Goal: Task Accomplishment & Management: Use online tool/utility

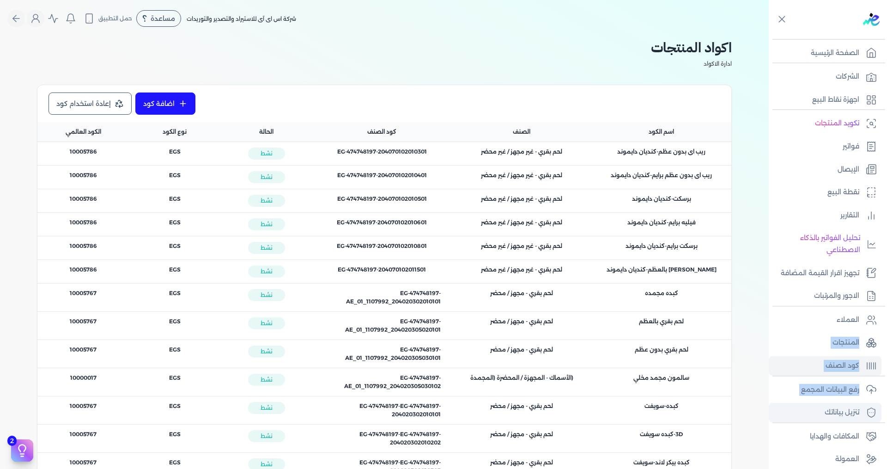
scroll to position [31, 0]
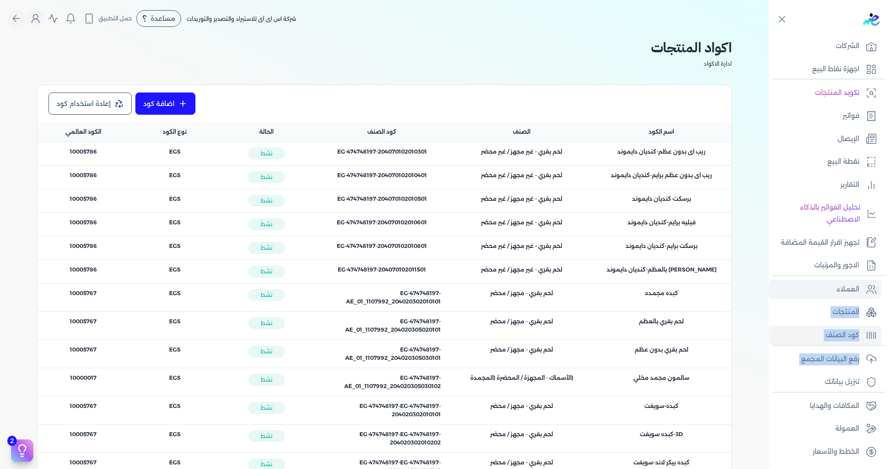
click at [853, 287] on p "العملاء" at bounding box center [848, 289] width 23 height 12
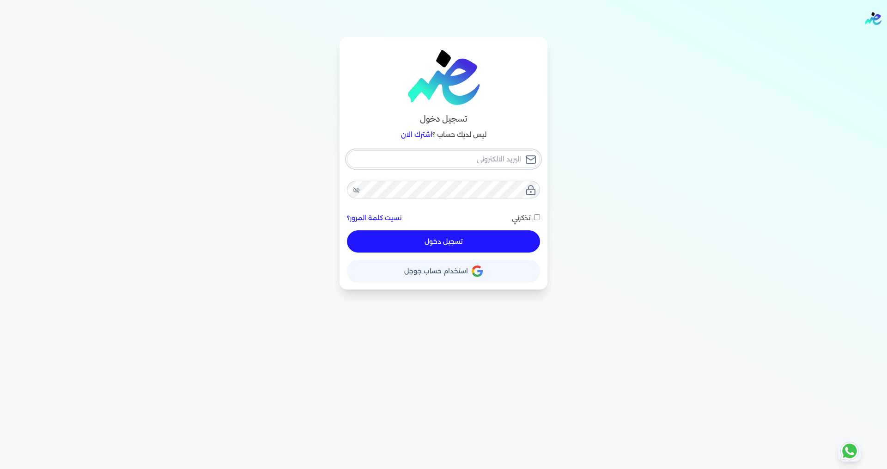
type input "[EMAIL_ADDRESS][DOMAIN_NAME]"
click at [463, 251] on button "تسجيل دخول" at bounding box center [443, 241] width 193 height 22
checkbox input "false"
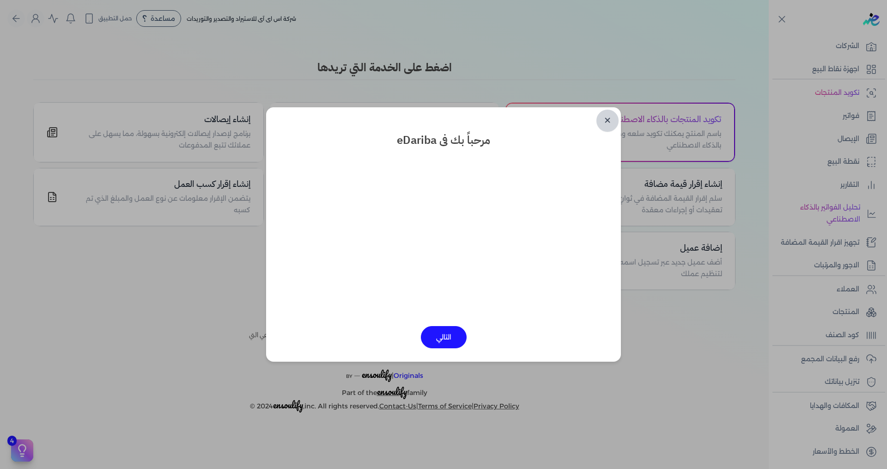
click at [608, 120] on link "✕" at bounding box center [608, 121] width 22 height 22
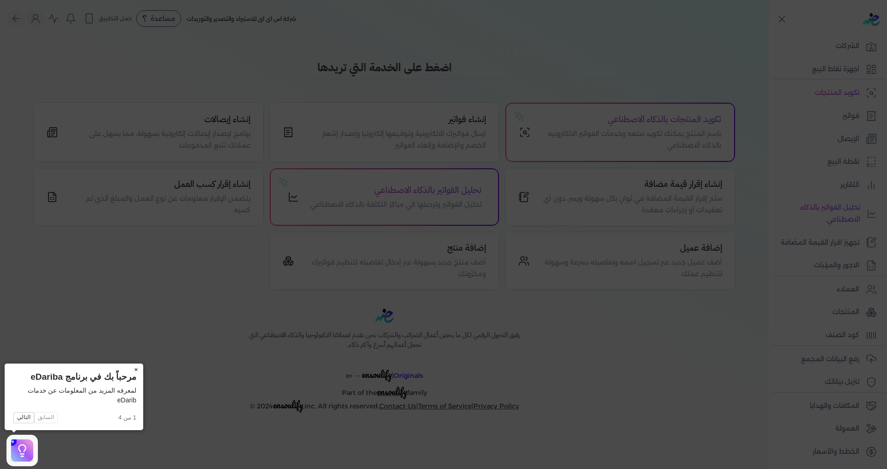
click at [134, 368] on button "×" at bounding box center [135, 369] width 15 height 13
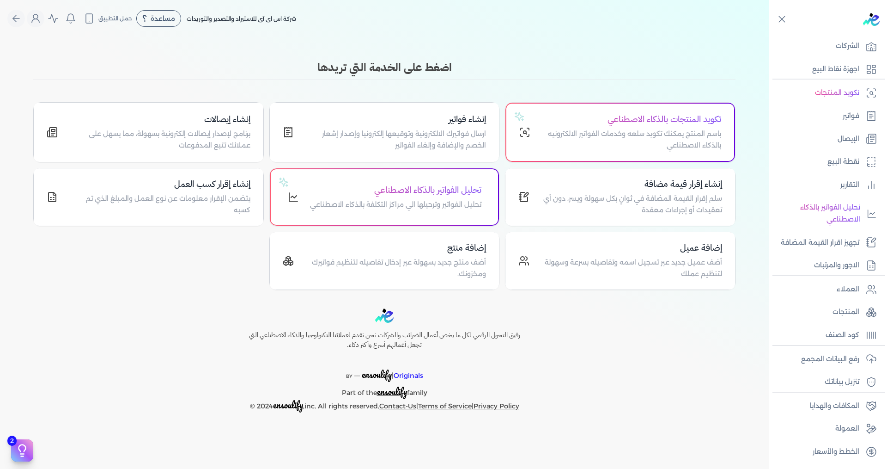
click at [601, 317] on div "رفيق التحول الرقمي لكل ما يخص أعمال الضرائب والشركات نحن نقدم لعملائنا التكنولو…" at bounding box center [384, 360] width 769 height 104
click at [827, 356] on p "رفع البيانات المجمع" at bounding box center [830, 359] width 58 height 12
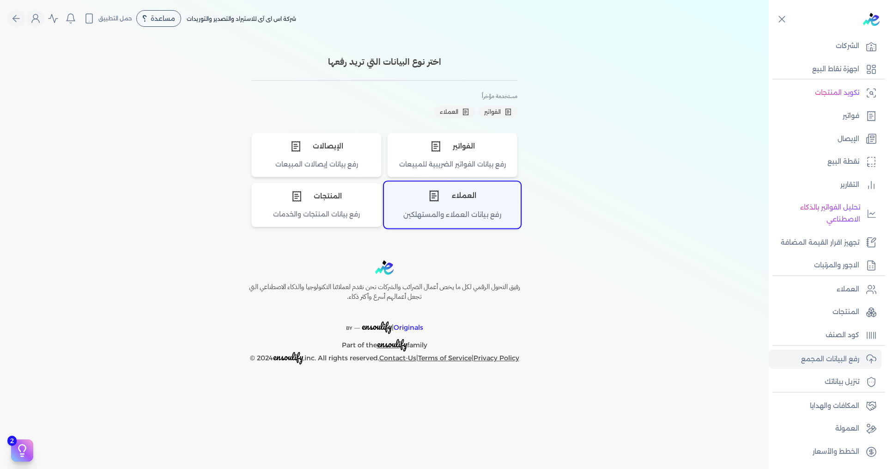
click at [452, 223] on div "رفع بيانات العملاء والمستهلكين" at bounding box center [453, 218] width 136 height 18
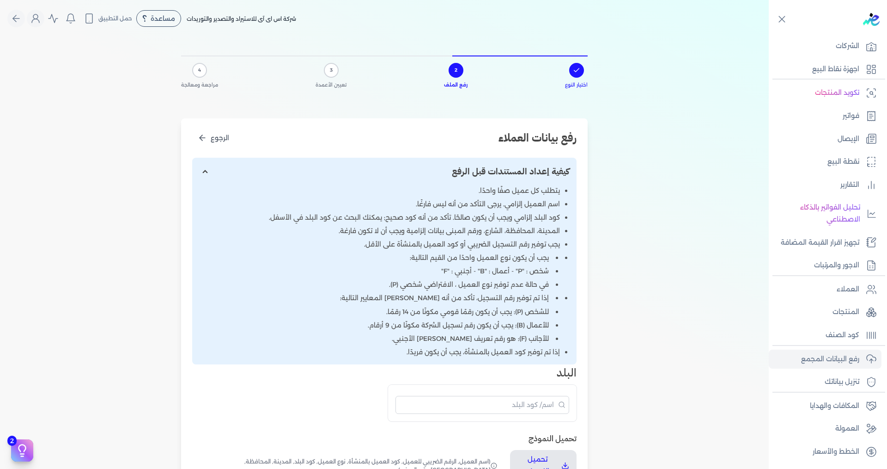
scroll to position [123, 0]
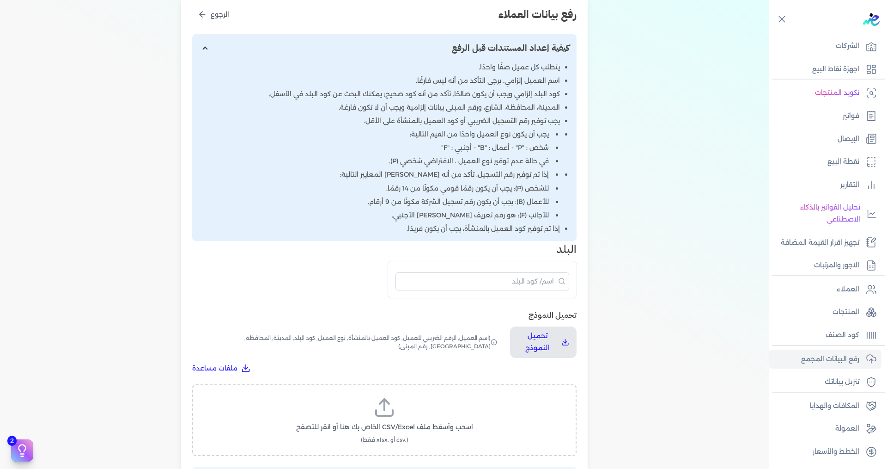
click at [434, 411] on label "اسحب وأسقط ملف CSV/Excel الخاص بك هنا أو انقر للتصفح (.csv أو .xlsx فقط)" at bounding box center [384, 420] width 361 height 48
click at [0, 0] on input "اسحب وأسقط ملف CSV/Excel الخاص بك هنا أو انقر للتصفح (.csv أو .xlsx فقط)" at bounding box center [0, 0] width 0 height 0
click at [404, 435] on span "تحميل الملف" at bounding box center [412, 436] width 39 height 10
select select "أسم العميل"
select select "الرقم الضريبي"
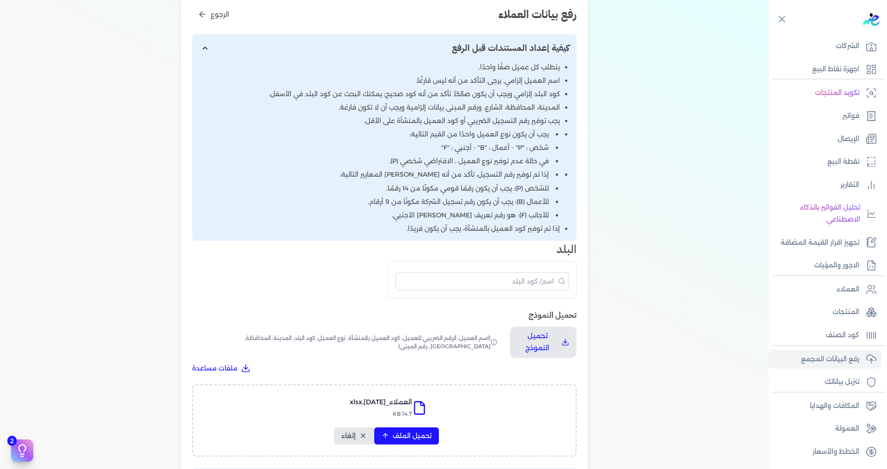
select select "الرقم التسلسلي الداخلي"
select select "نوع العميل"
select select "كود البلد"
select select "city"
select select "المحافظة"
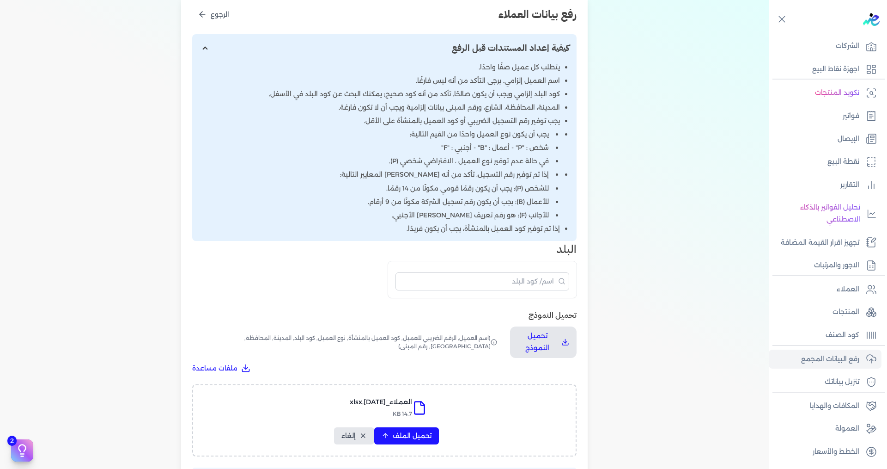
select select "الشارع"
select select "رقم المبنى"
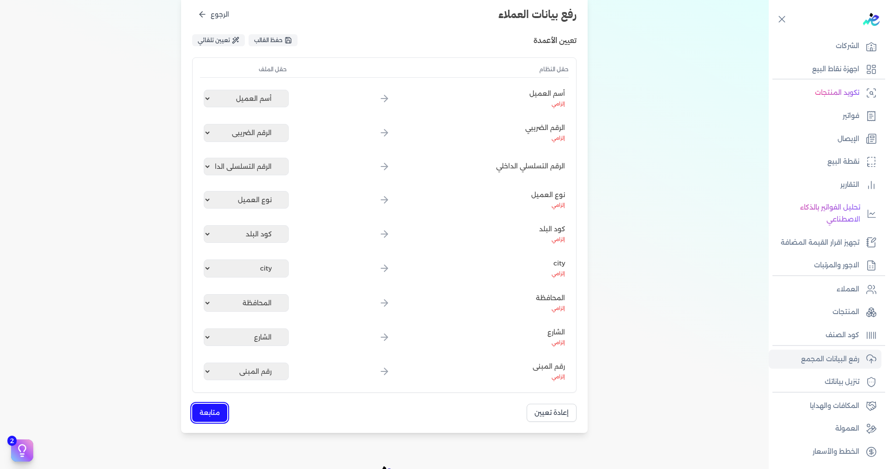
click at [210, 416] on button "متابعة" at bounding box center [209, 413] width 35 height 18
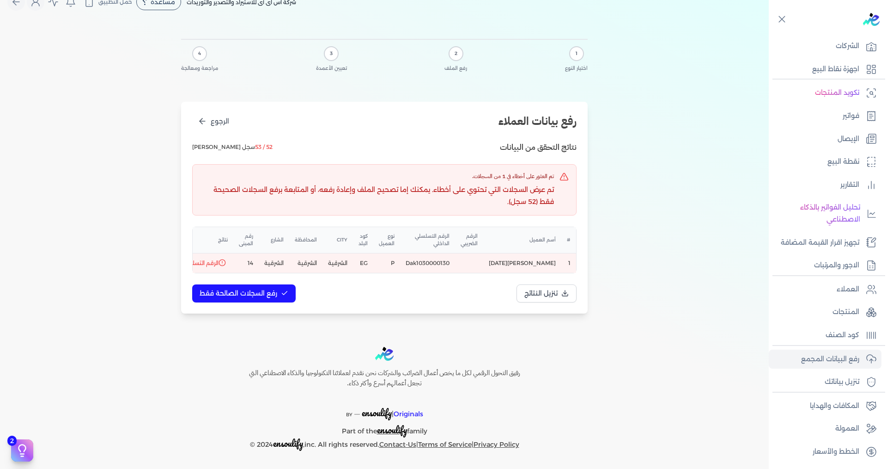
scroll to position [24, 0]
drag, startPoint x: 505, startPoint y: 262, endPoint x: 494, endPoint y: 269, distance: 13.3
click at [498, 268] on div "# أسم العميل الرقم الضريبي الرقم التسلسلي الداخلي نوع العميل كود البلد city الم…" at bounding box center [385, 249] width 384 height 45
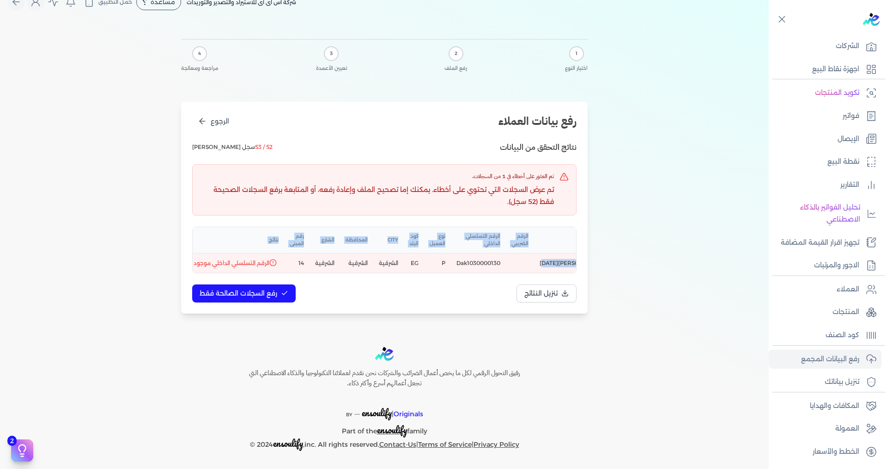
scroll to position [0, -44]
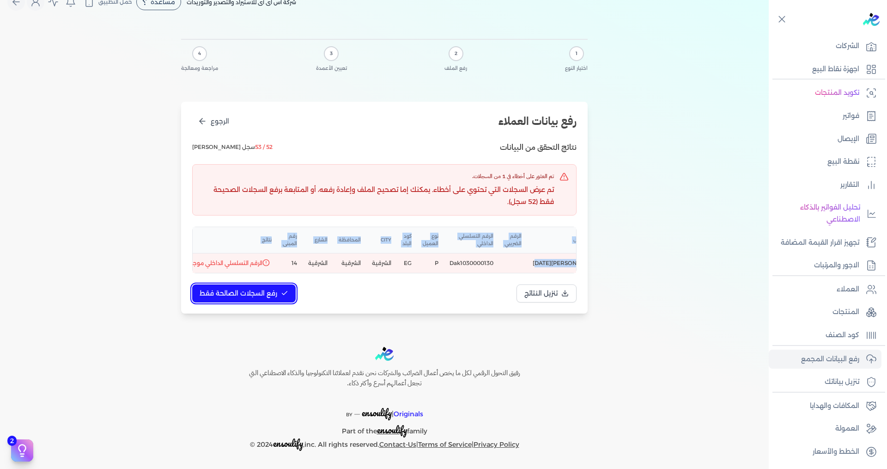
click at [273, 292] on span "رفع السجلات الصالحة فقط" at bounding box center [239, 293] width 78 height 10
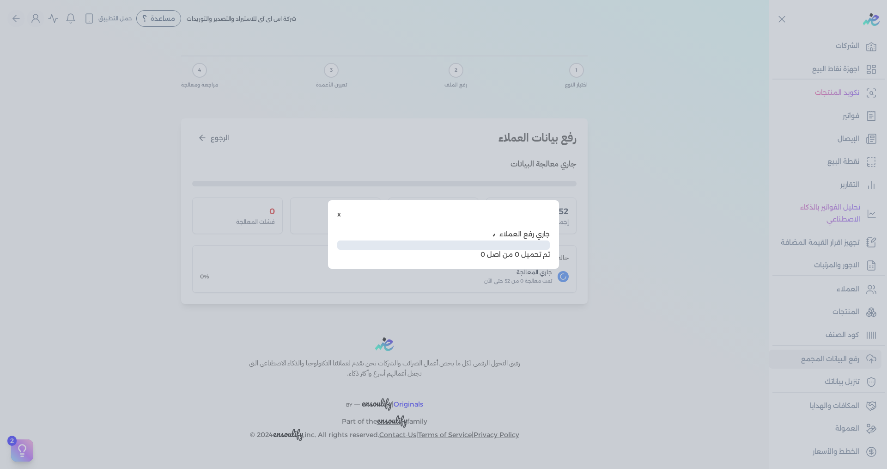
scroll to position [0, 0]
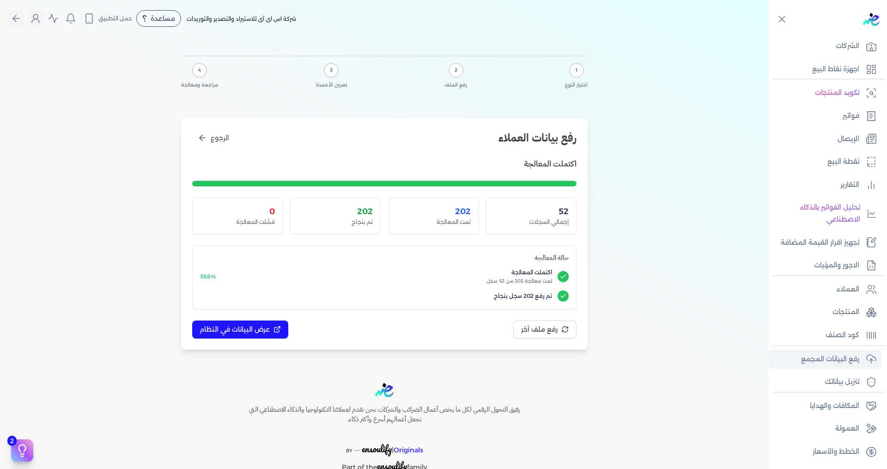
click at [832, 361] on p "رفع البيانات المجمع" at bounding box center [830, 359] width 58 height 12
click at [848, 385] on p "تنزيل بياناتك" at bounding box center [842, 382] width 35 height 12
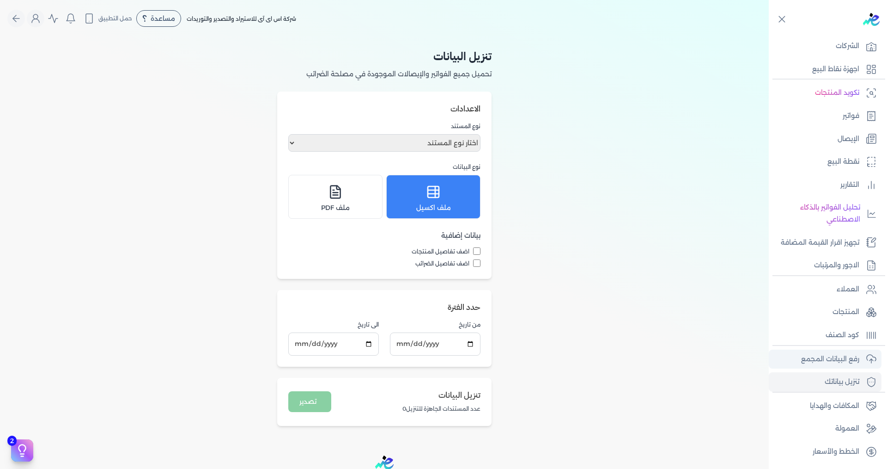
click at [838, 364] on p "رفع البيانات المجمع" at bounding box center [830, 359] width 58 height 12
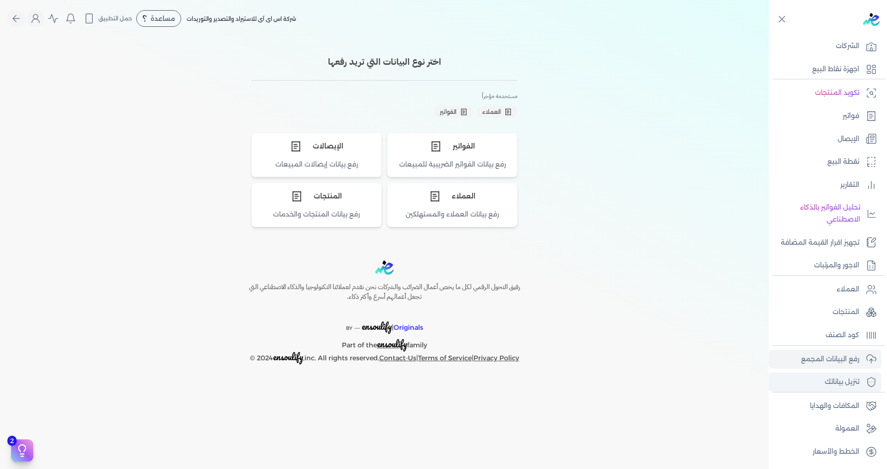
click at [854, 385] on p "تنزيل بياناتك" at bounding box center [842, 382] width 35 height 12
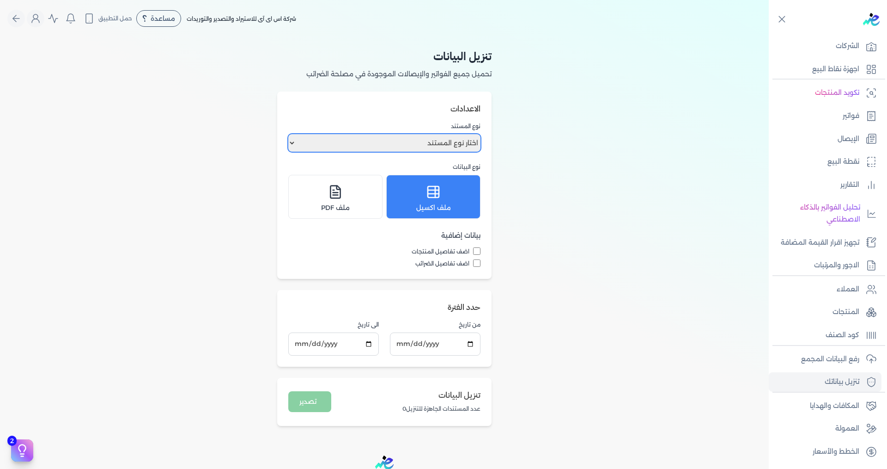
click at [417, 144] on select "اختار نوع المستند فواتير الإيصالات" at bounding box center [384, 143] width 192 height 18
click at [417, 145] on select "اختار نوع المستند فواتير الإيصالات" at bounding box center [384, 143] width 192 height 18
click at [833, 360] on p "رفع البيانات المجمع" at bounding box center [830, 359] width 58 height 12
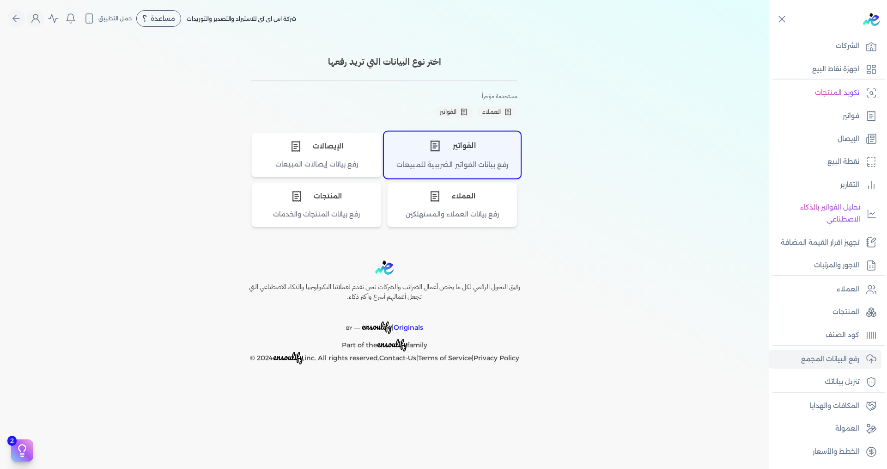
click at [474, 149] on div "الفواتير" at bounding box center [453, 146] width 136 height 28
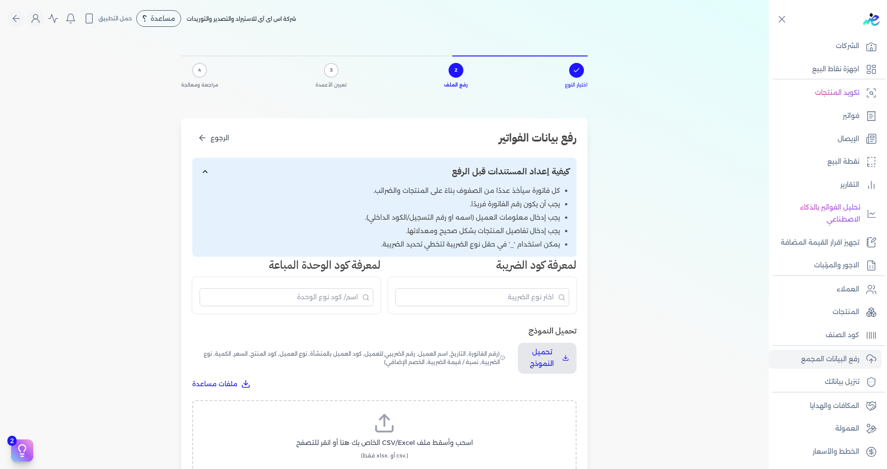
click at [457, 434] on label "اسحب وأسقط ملف CSV/Excel الخاص بك هنا أو انقر للتصفح (.csv أو .xlsx فقط)" at bounding box center [384, 436] width 361 height 48
click at [0, 0] on input "اسحب وأسقط ملف CSV/Excel الخاص بك هنا أو انقر للتصفح (.csv أو .xlsx فقط)" at bounding box center [0, 0] width 0 height 0
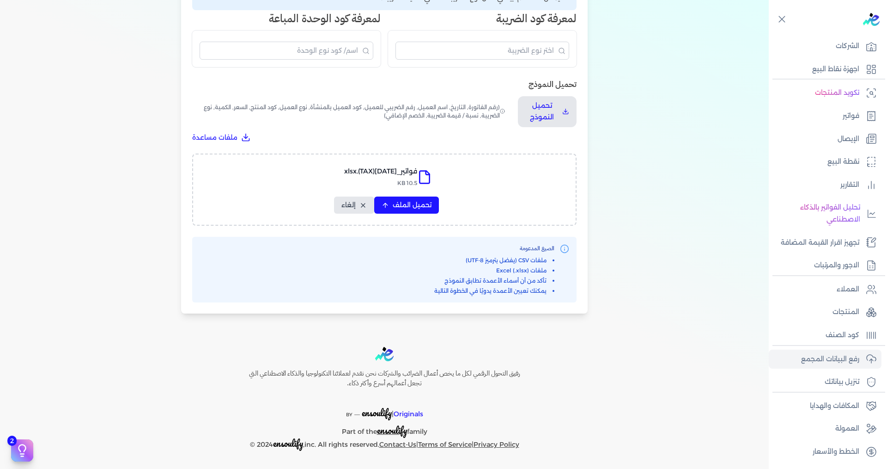
scroll to position [247, 0]
click at [420, 451] on div "Toggle Navigation الاسعار العمولات مساعدة خدمة العملاء دليل المستخدم تسجيل الدخ…" at bounding box center [384, 234] width 769 height 469
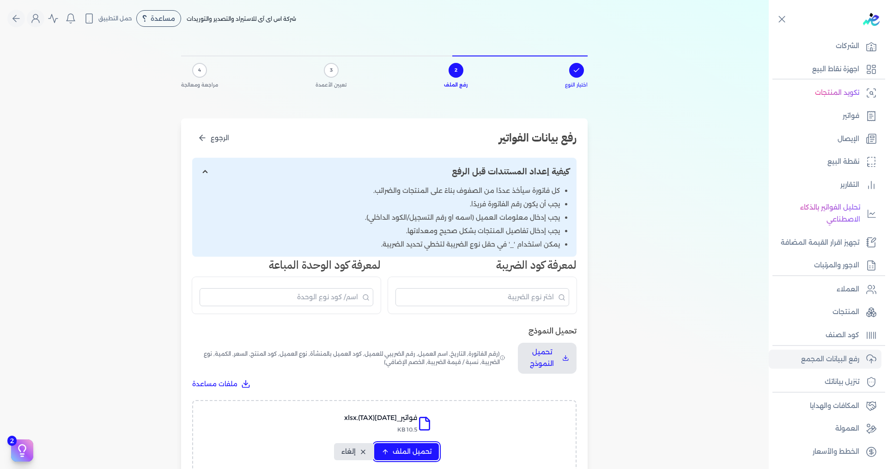
click at [422, 446] on button "تحميل الملف" at bounding box center [406, 451] width 65 height 17
select select "رقم الفاتورة"
select select "الرقم الضريبي"
select select "الرقم التسلسلي الداخلي"
select select "سيريال المنتج"
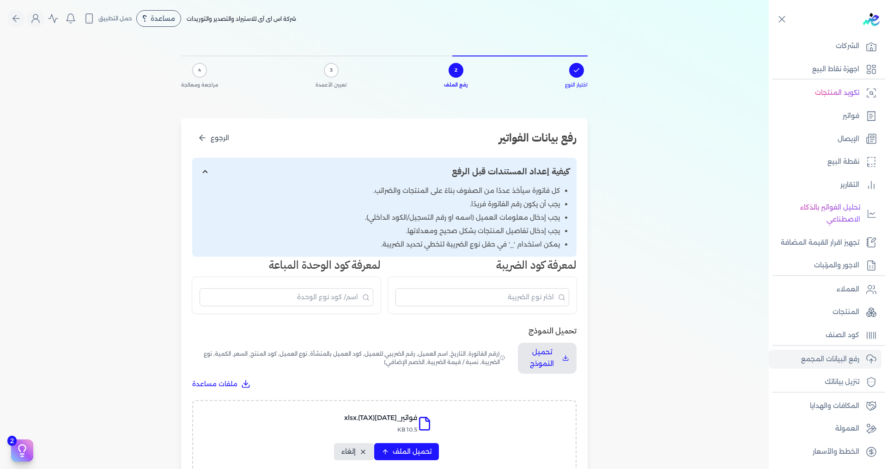
select select "السعر"
select select "الكمية"
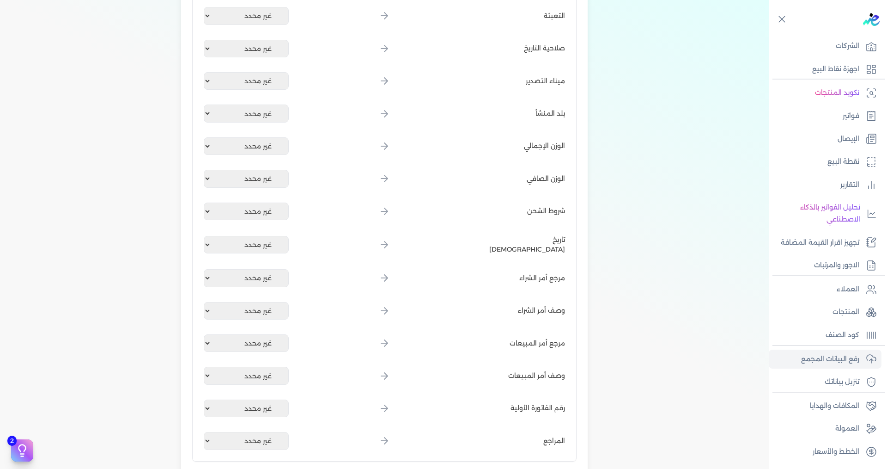
scroll to position [1050, 0]
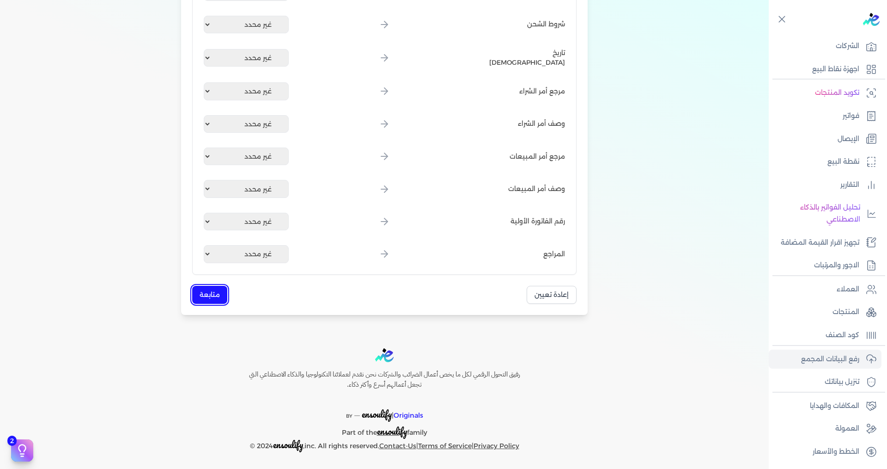
click at [200, 294] on button "متابعة" at bounding box center [209, 295] width 35 height 18
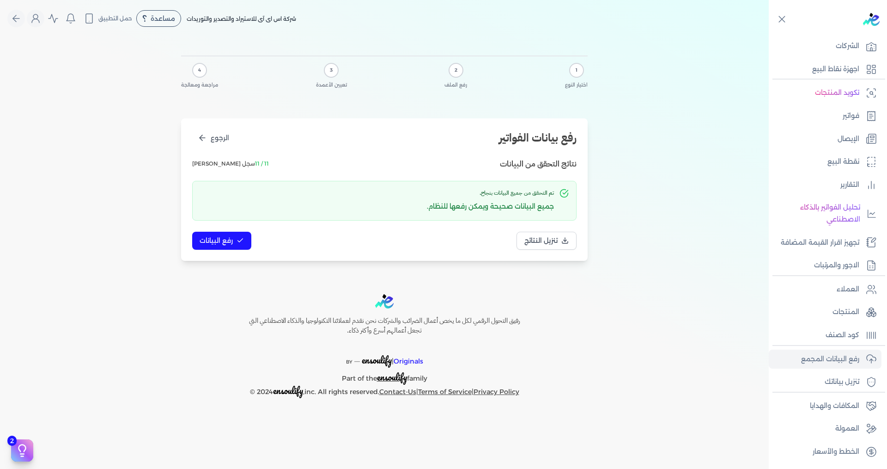
scroll to position [0, 0]
click at [219, 239] on span "رفع البيانات" at bounding box center [216, 241] width 33 height 10
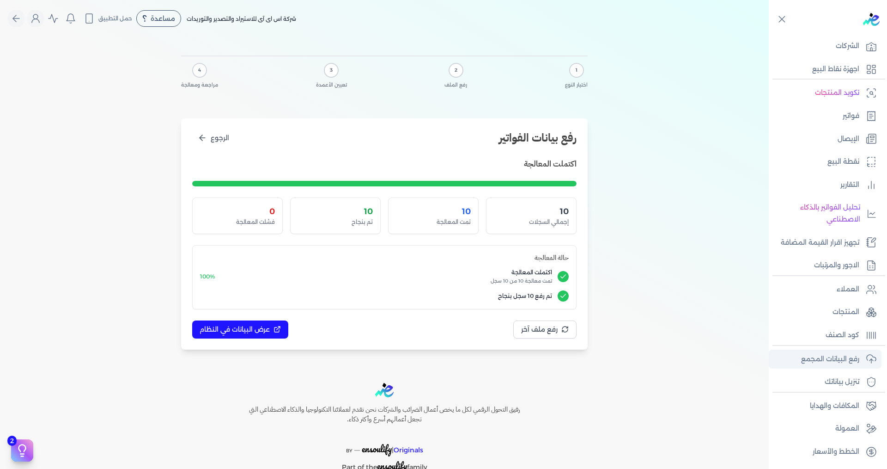
click at [850, 365] on p "رفع البيانات المجمع" at bounding box center [830, 359] width 58 height 12
click at [807, 355] on p "رفع البيانات المجمع" at bounding box center [830, 359] width 58 height 12
click at [837, 183] on link "التقارير" at bounding box center [825, 184] width 113 height 19
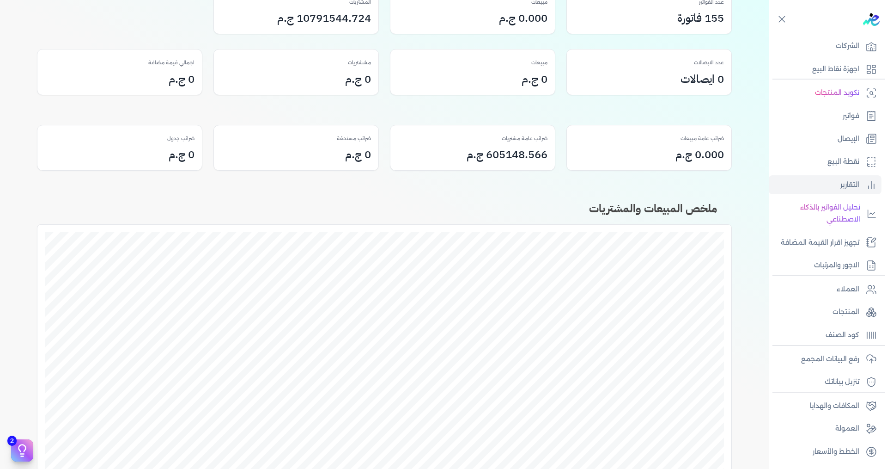
scroll to position [246, 0]
